Goal: Understand process/instructions: Learn how to perform a task or action

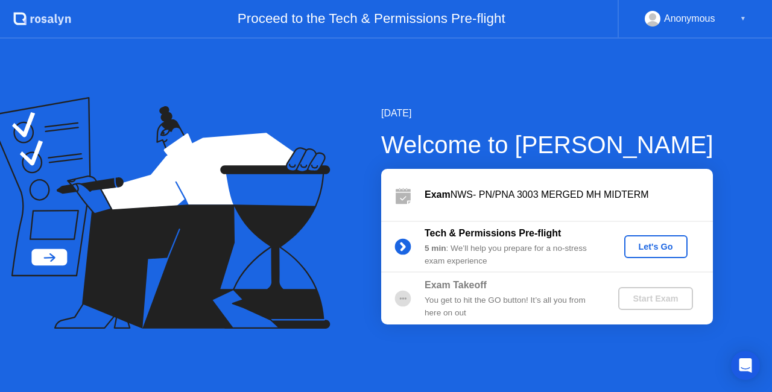
click at [643, 251] on div "Let's Go" at bounding box center [656, 247] width 54 height 10
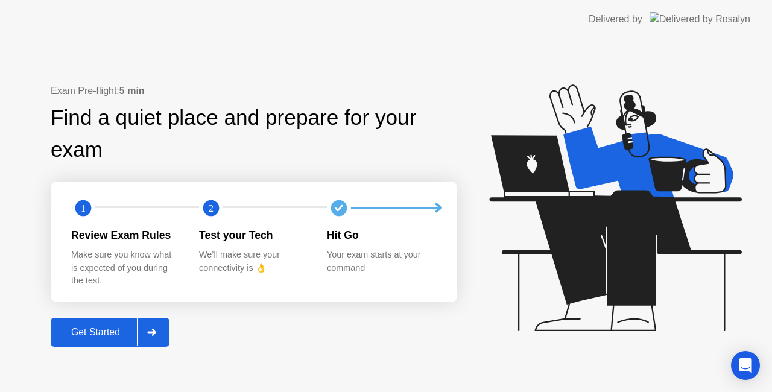
click at [111, 338] on div "Get Started" at bounding box center [95, 332] width 83 height 11
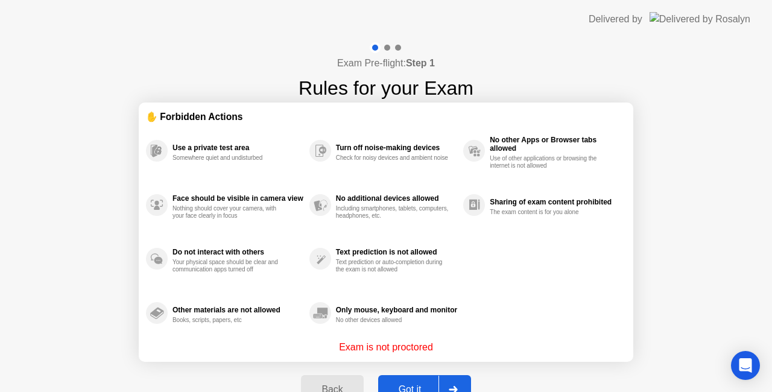
click at [419, 384] on div "Got it" at bounding box center [410, 389] width 57 height 11
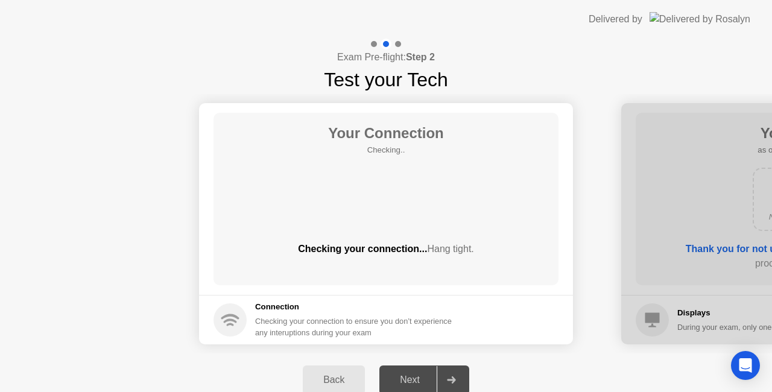
click at [455, 373] on div at bounding box center [451, 380] width 29 height 28
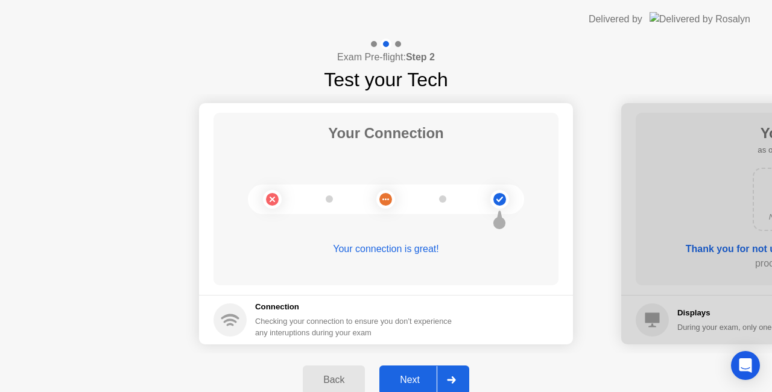
click at [455, 373] on div at bounding box center [451, 380] width 29 height 28
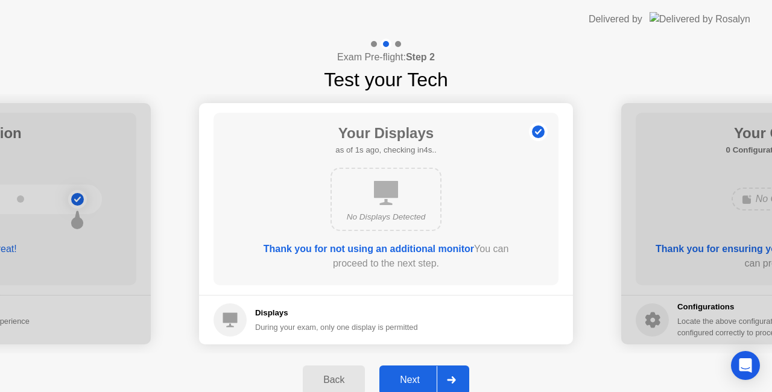
click at [455, 373] on div at bounding box center [451, 380] width 29 height 28
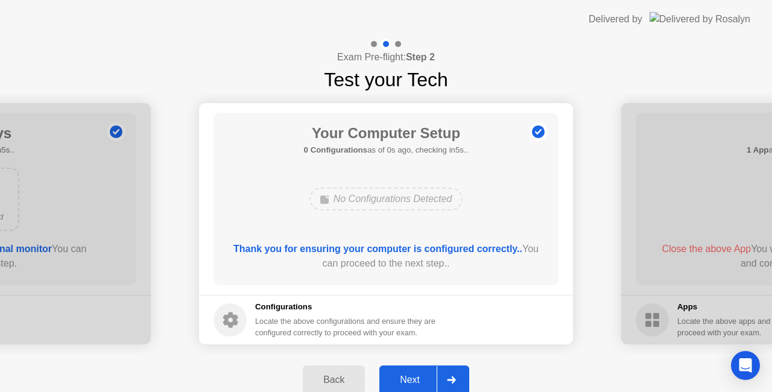
click at [455, 373] on div at bounding box center [451, 380] width 29 height 28
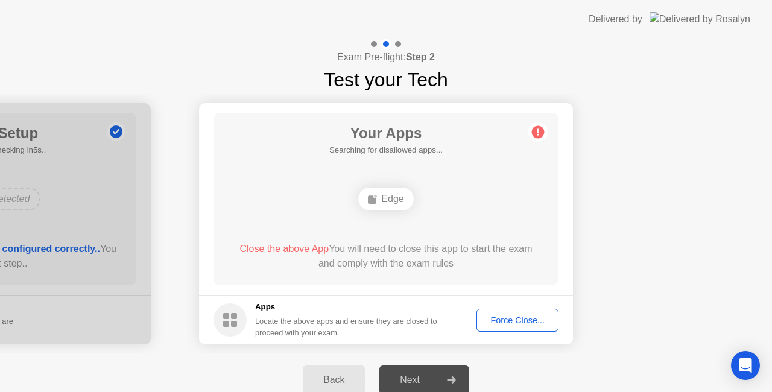
click at [455, 373] on div at bounding box center [451, 380] width 29 height 28
click at [422, 375] on div "Next" at bounding box center [410, 380] width 54 height 11
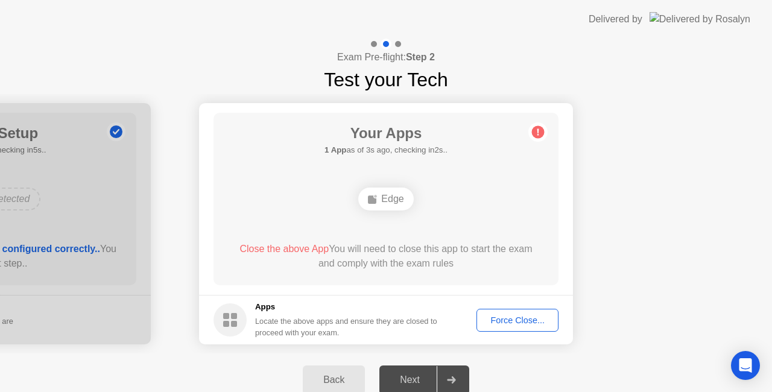
click at [422, 375] on div "Next" at bounding box center [410, 380] width 54 height 11
click at [391, 200] on div "Edge" at bounding box center [385, 199] width 55 height 23
click at [299, 248] on span "Close the above App" at bounding box center [283, 249] width 89 height 10
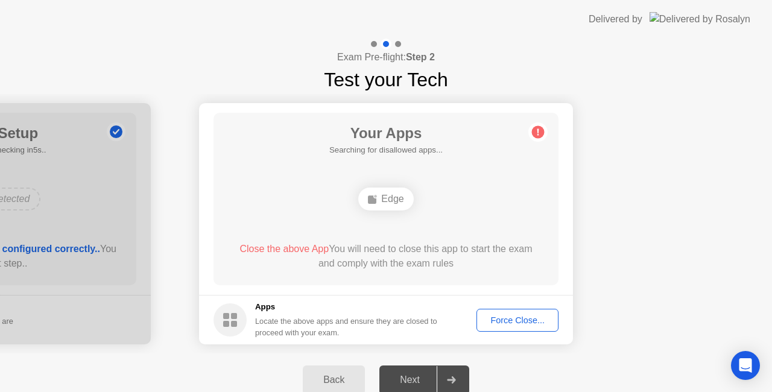
click at [299, 248] on span "Close the above App" at bounding box center [283, 249] width 89 height 10
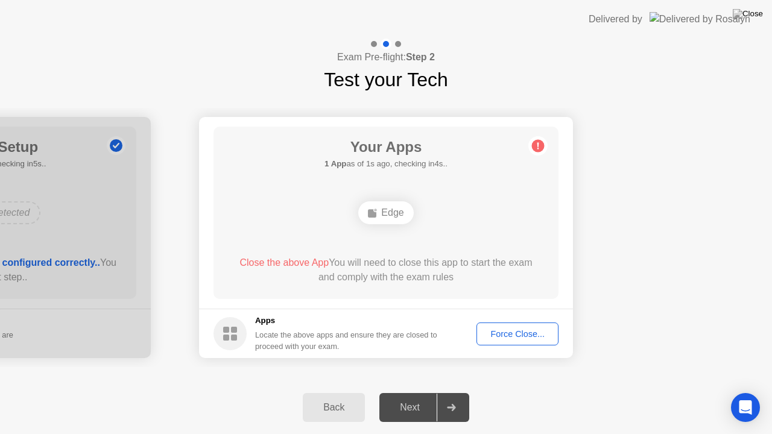
click at [419, 391] on div "Next" at bounding box center [410, 407] width 54 height 11
click at [403, 391] on div "Next" at bounding box center [410, 407] width 54 height 11
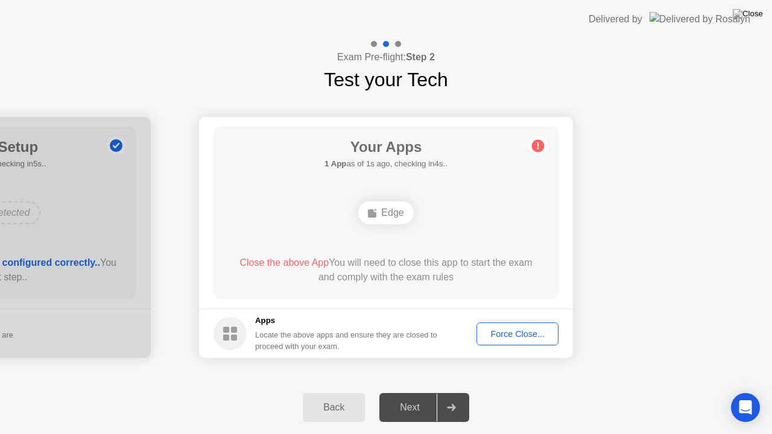
click at [317, 258] on span "Close the above App" at bounding box center [283, 263] width 89 height 10
click at [309, 262] on span "Close the above App" at bounding box center [283, 263] width 89 height 10
click at [543, 339] on div "Force Close..." at bounding box center [518, 334] width 74 height 10
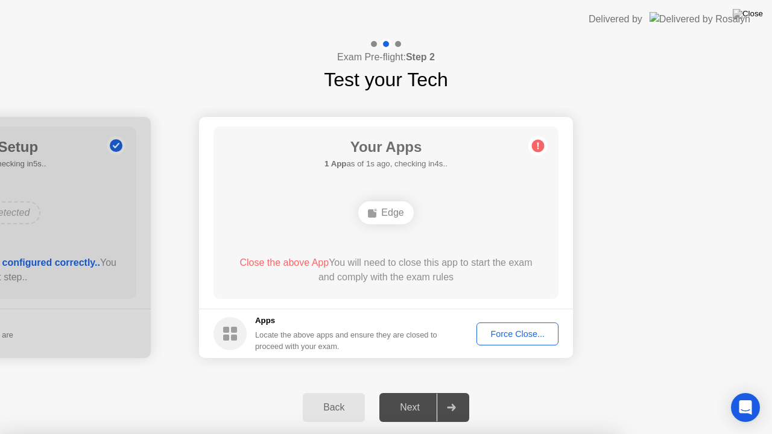
click at [419, 391] on div "Next" at bounding box center [410, 407] width 54 height 11
drag, startPoint x: 419, startPoint y: 410, endPoint x: 496, endPoint y: 331, distance: 110.9
click at [496, 331] on div "Exam Pre-flight: Step 2 Test your Tech Your Connection Your connection is great…" at bounding box center [386, 237] width 772 height 396
click at [496, 331] on div "Force Close..." at bounding box center [518, 334] width 74 height 10
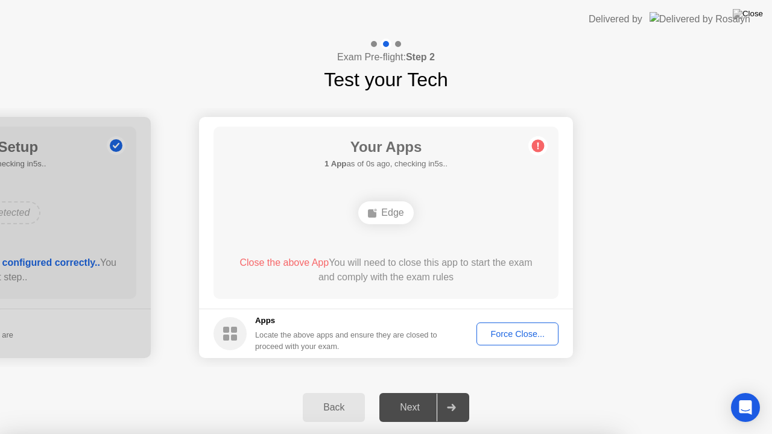
click at [505, 334] on div "Force Close..." at bounding box center [518, 334] width 74 height 10
click at [385, 214] on div "Edge" at bounding box center [385, 212] width 55 height 23
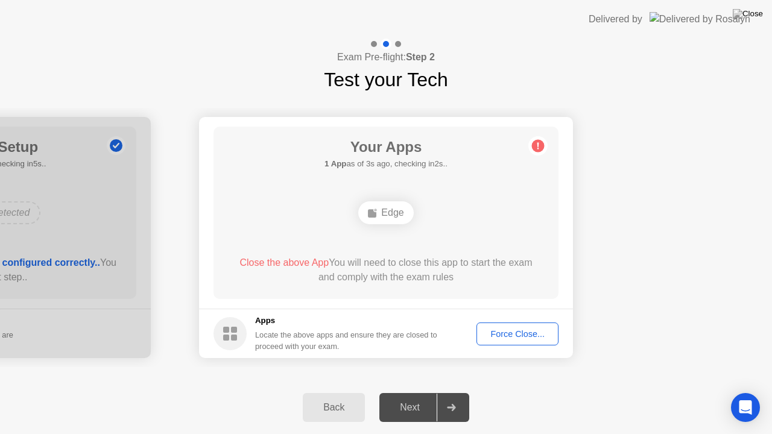
click at [385, 211] on div "Edge" at bounding box center [385, 212] width 55 height 23
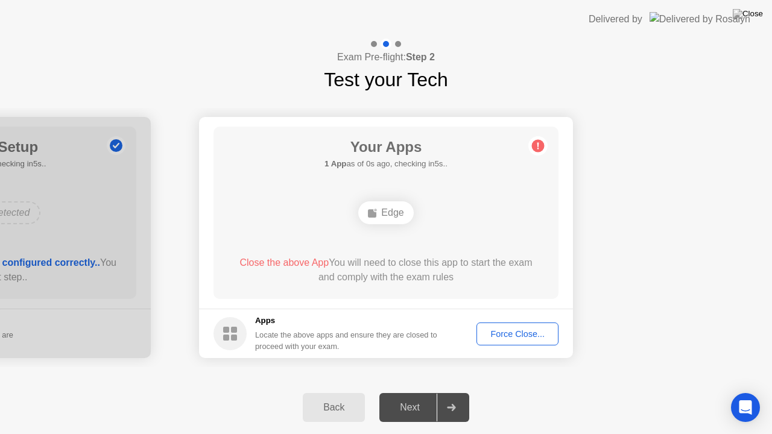
click at [538, 144] on icon at bounding box center [538, 146] width 2 height 7
click at [388, 215] on div "Edge" at bounding box center [385, 212] width 55 height 23
drag, startPoint x: 388, startPoint y: 215, endPoint x: 295, endPoint y: 263, distance: 105.2
click at [295, 263] on div "Your Apps 1 App as of 3s ago, checking in2s.. Edge Close the above App You will…" at bounding box center [386, 213] width 345 height 172
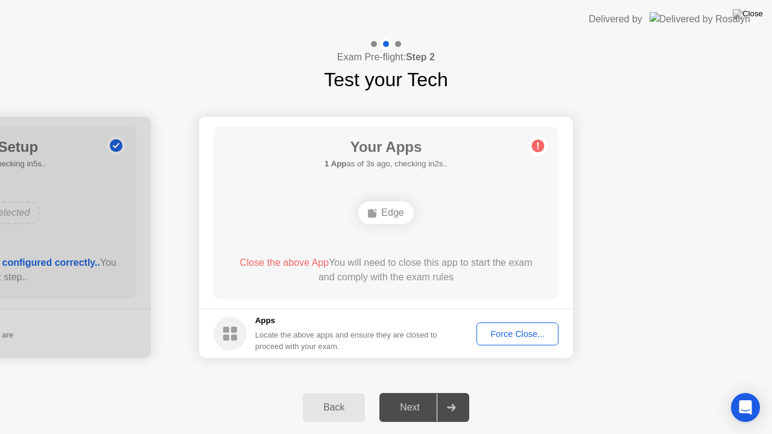
click at [295, 263] on span "Close the above App" at bounding box center [283, 263] width 89 height 10
drag, startPoint x: 348, startPoint y: 220, endPoint x: 234, endPoint y: 331, distance: 159.1
click at [234, 331] on app-apps "Your Apps 1 App as of 4s ago, checking in1s.. Edge Close the above App You will…" at bounding box center [386, 237] width 374 height 241
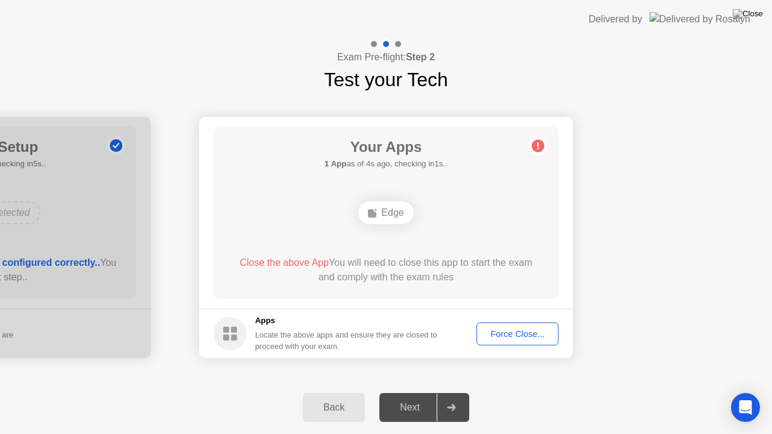
click at [234, 331] on rect at bounding box center [234, 330] width 6 height 6
click at [296, 262] on span "Close the above App" at bounding box center [283, 263] width 89 height 10
click at [297, 264] on span "Close the above App" at bounding box center [283, 263] width 89 height 10
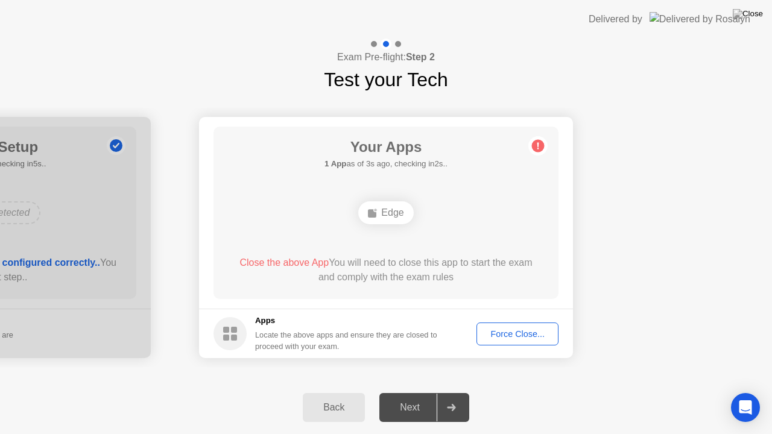
click at [501, 332] on div "Force Close..." at bounding box center [518, 334] width 74 height 10
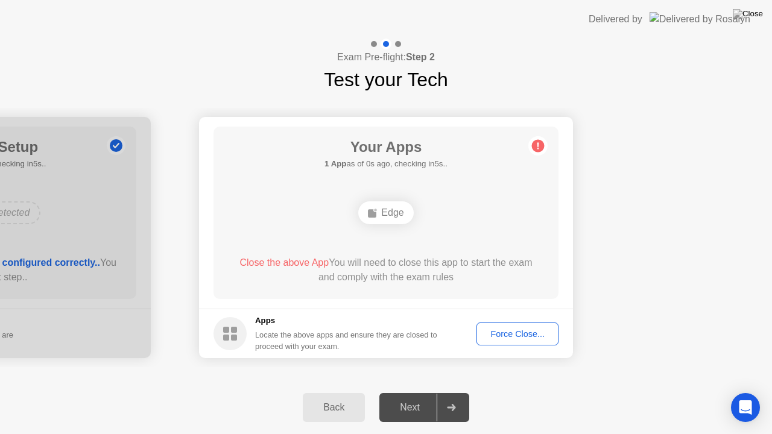
click at [522, 335] on div "Force Close..." at bounding box center [518, 334] width 74 height 10
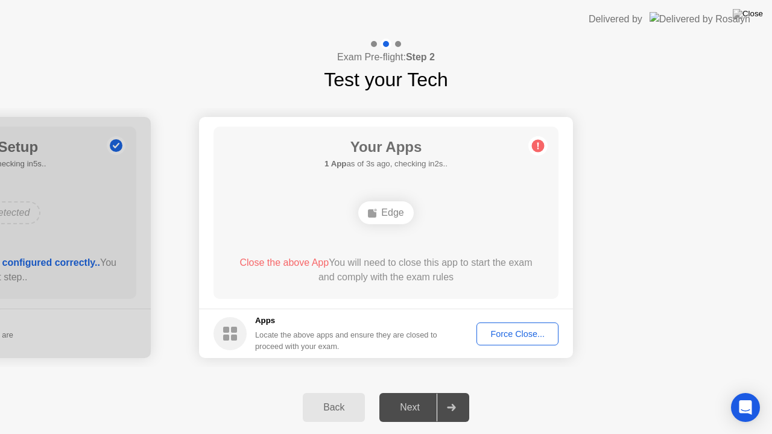
click at [505, 344] on button "Force Close..." at bounding box center [517, 334] width 82 height 23
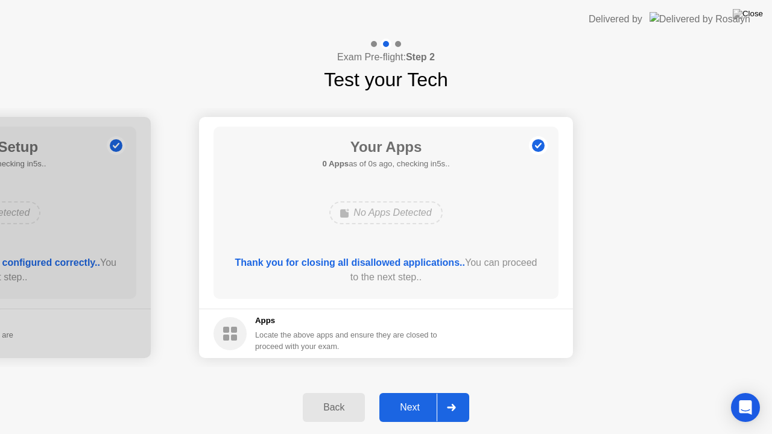
click at [386, 211] on div "No Apps Detected" at bounding box center [385, 212] width 113 height 23
click at [421, 391] on div "Next" at bounding box center [410, 407] width 54 height 11
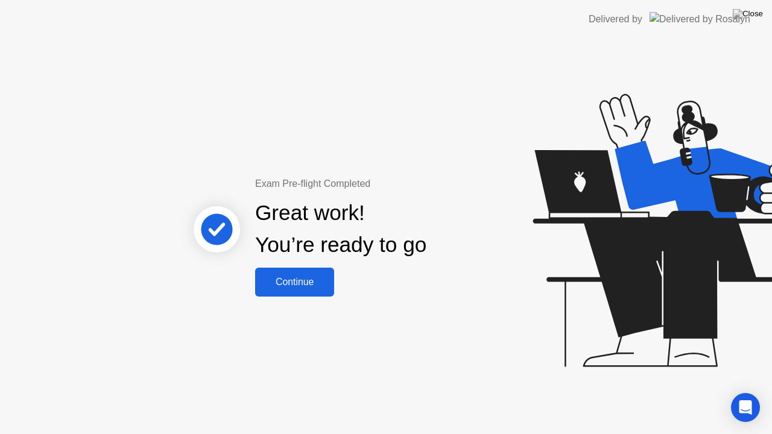
click at [316, 282] on div "Continue" at bounding box center [295, 282] width 72 height 11
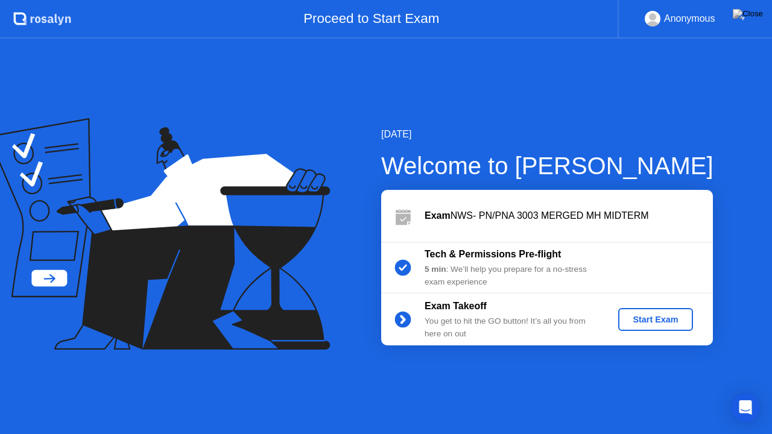
click at [669, 320] on div "Start Exam" at bounding box center [655, 320] width 65 height 10
